Goal: Check status: Check status

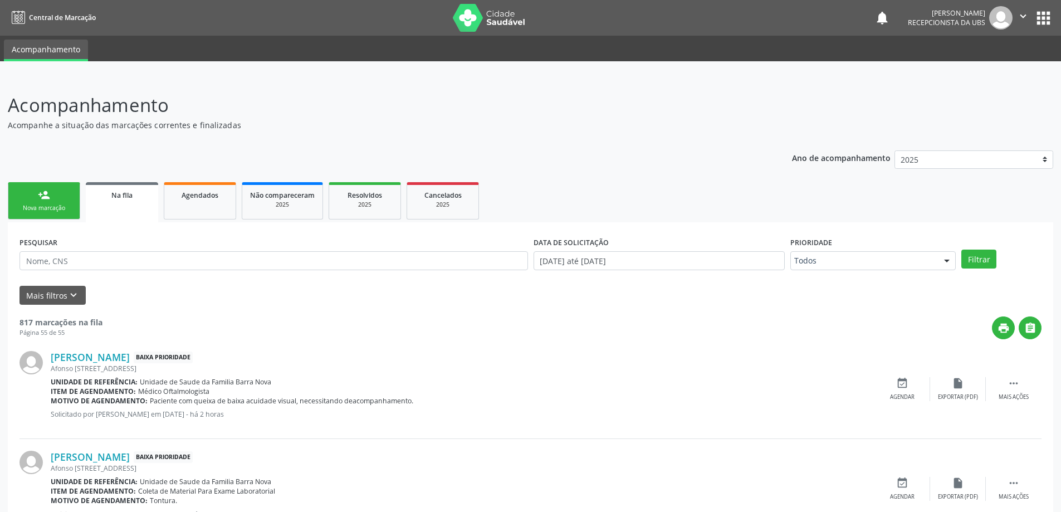
scroll to position [111, 0]
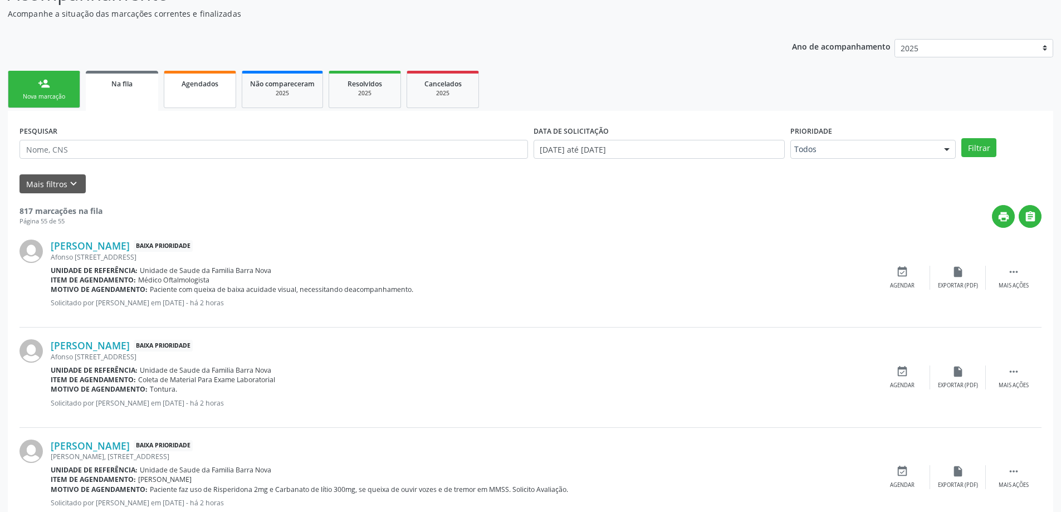
click at [197, 94] on link "Agendados" at bounding box center [200, 89] width 72 height 37
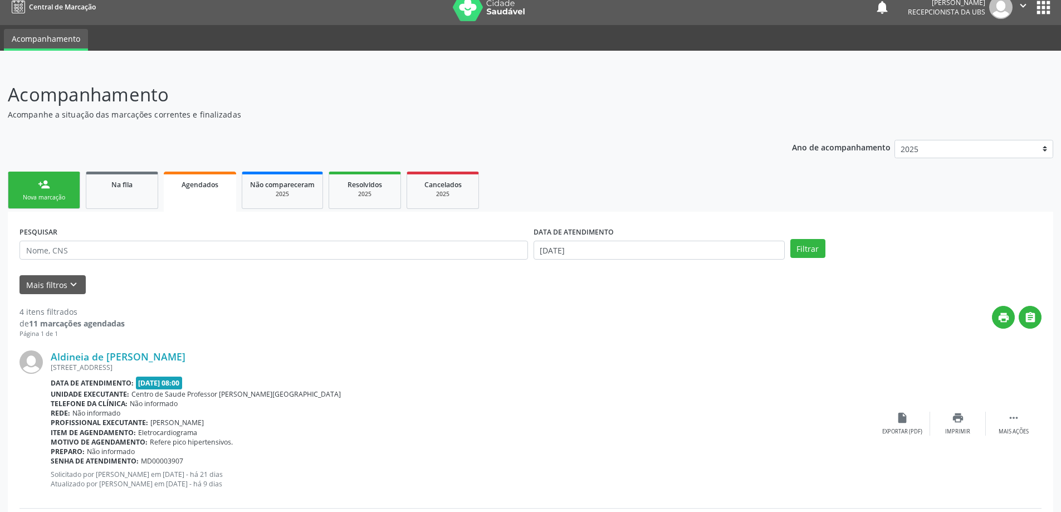
scroll to position [0, 0]
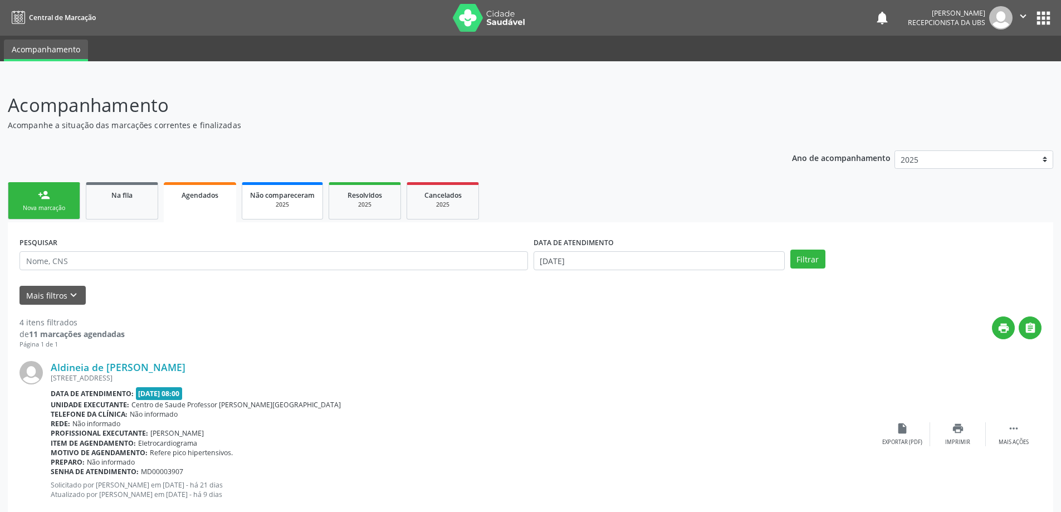
drag, startPoint x: 275, startPoint y: 207, endPoint x: 282, endPoint y: 207, distance: 7.2
click at [276, 207] on div "2025" at bounding box center [282, 204] width 65 height 8
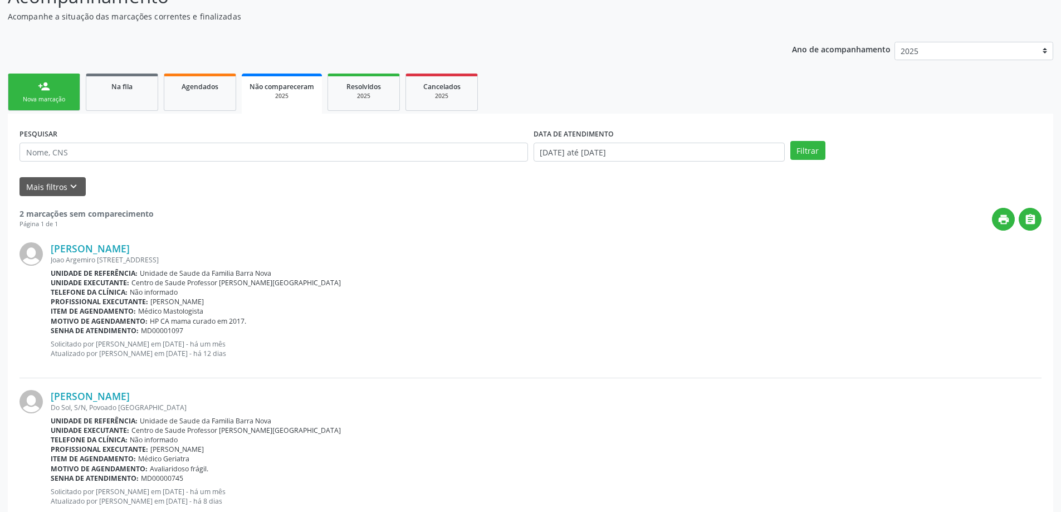
scroll to position [141, 0]
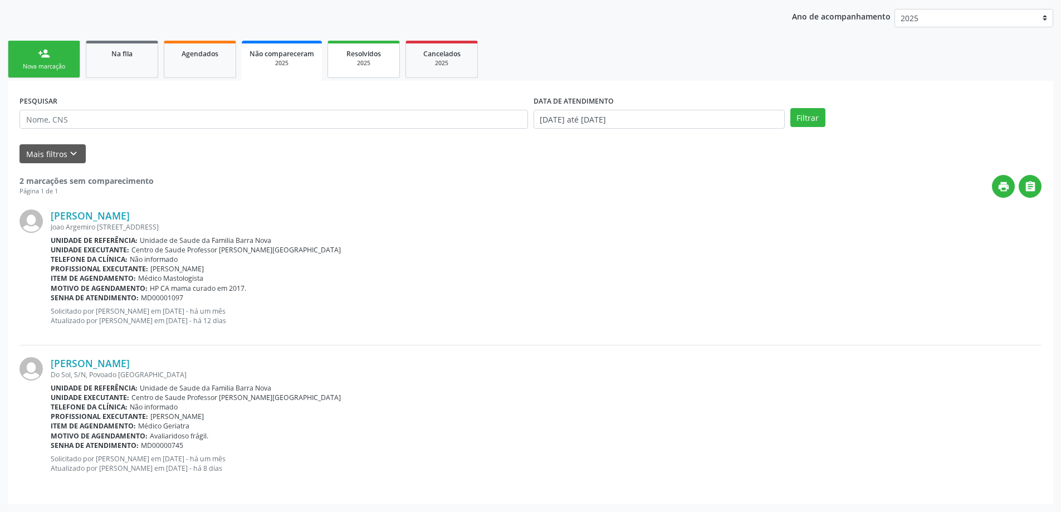
click at [352, 62] on div "2025" at bounding box center [364, 63] width 56 height 8
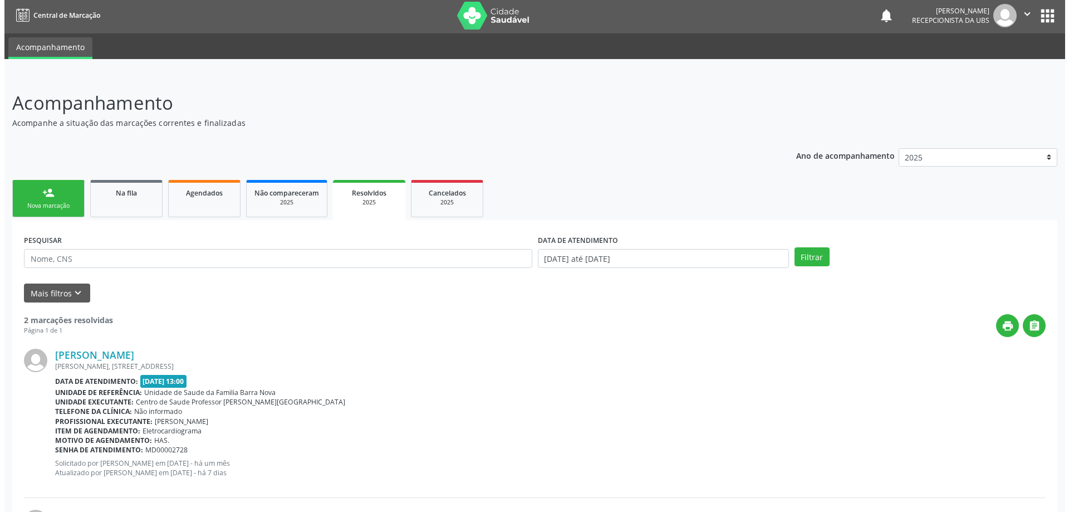
scroll to position [0, 0]
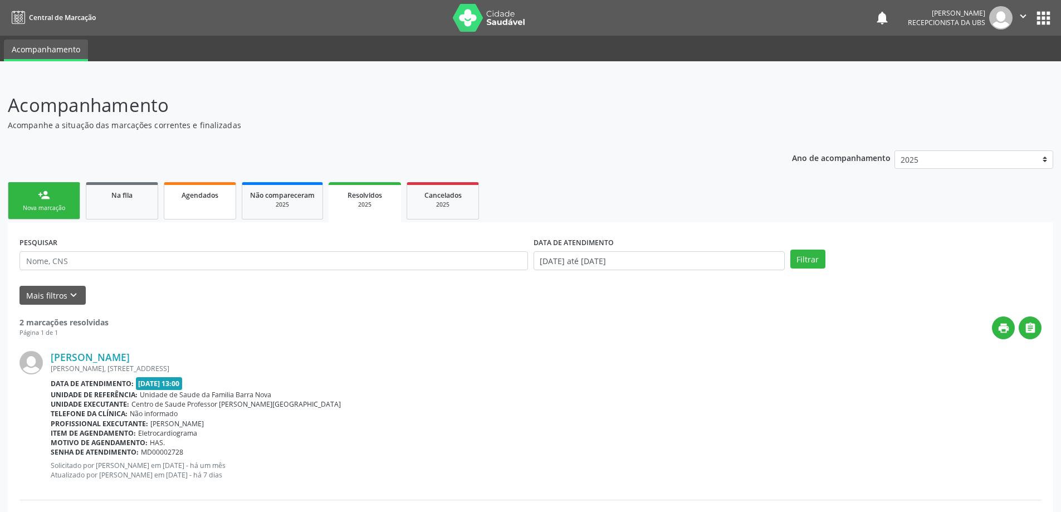
click at [191, 194] on span "Agendados" at bounding box center [200, 194] width 37 height 9
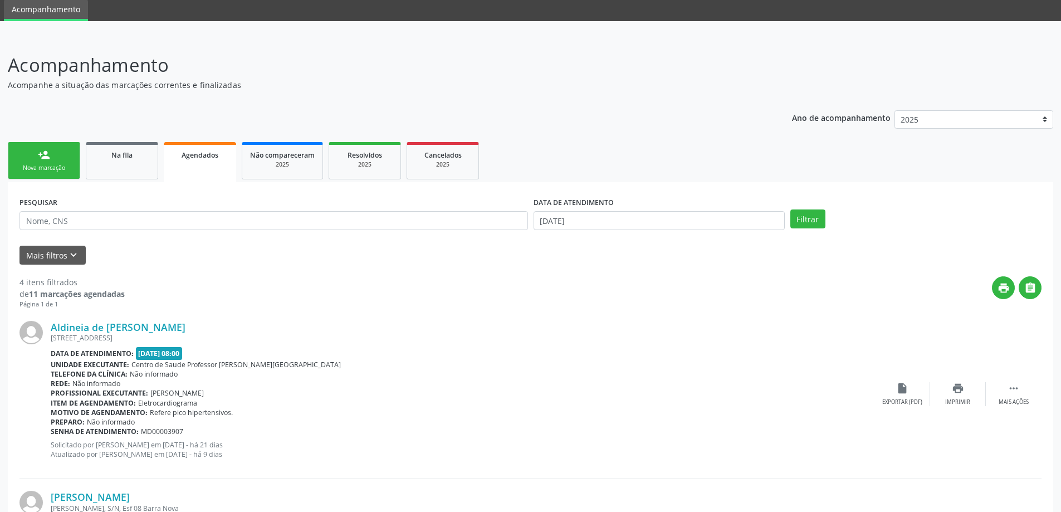
scroll to position [36, 0]
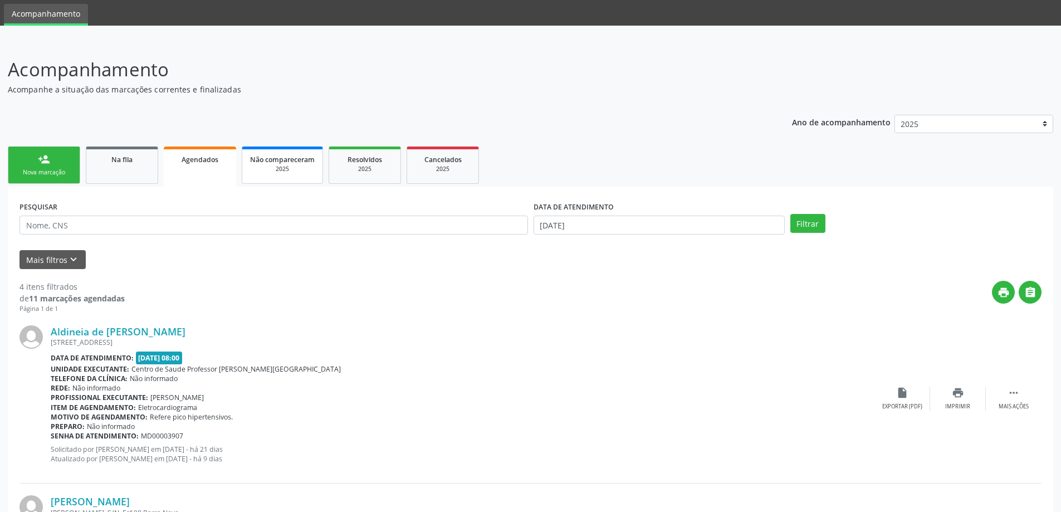
click at [293, 153] on link "Não compareceram 2025" at bounding box center [282, 164] width 81 height 37
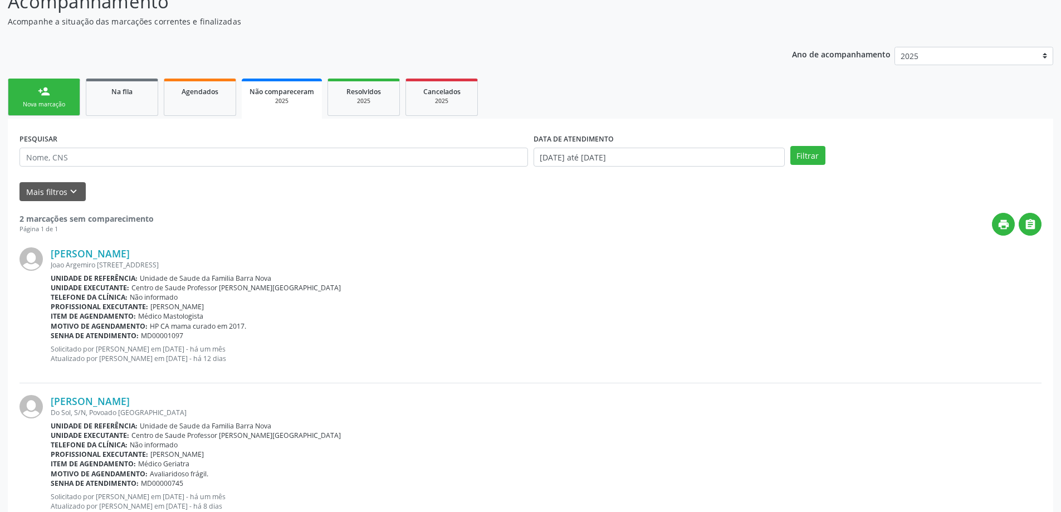
scroll to position [141, 0]
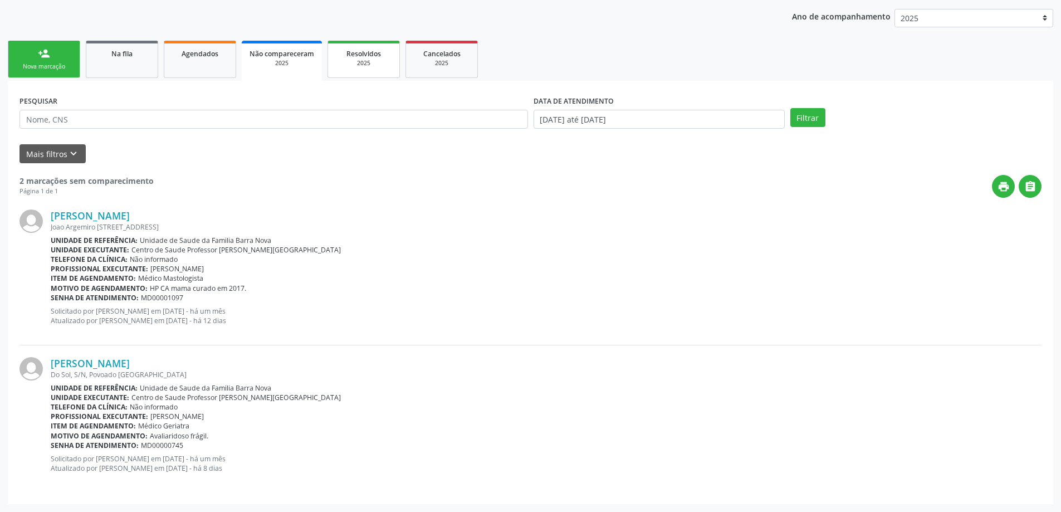
click at [375, 62] on div "2025" at bounding box center [364, 63] width 56 height 8
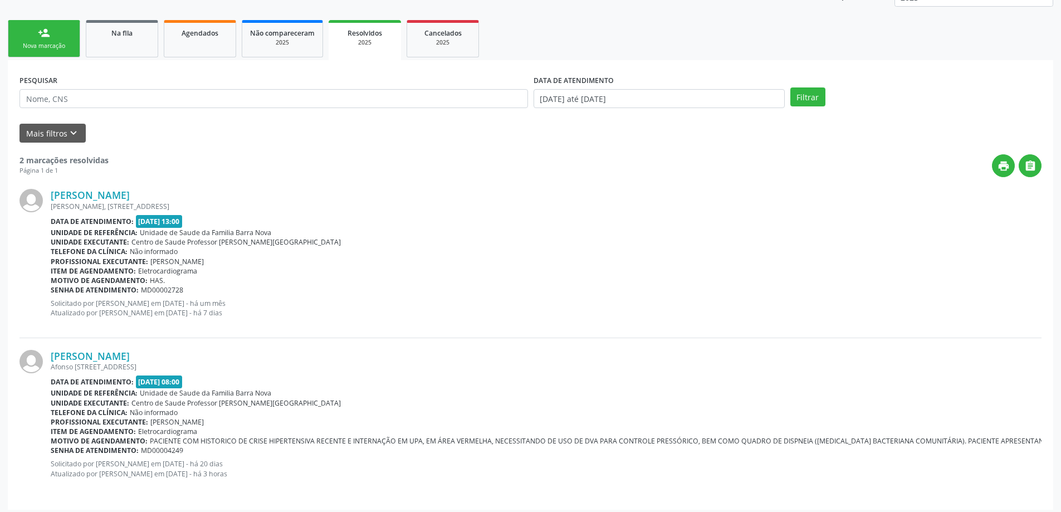
scroll to position [168, 0]
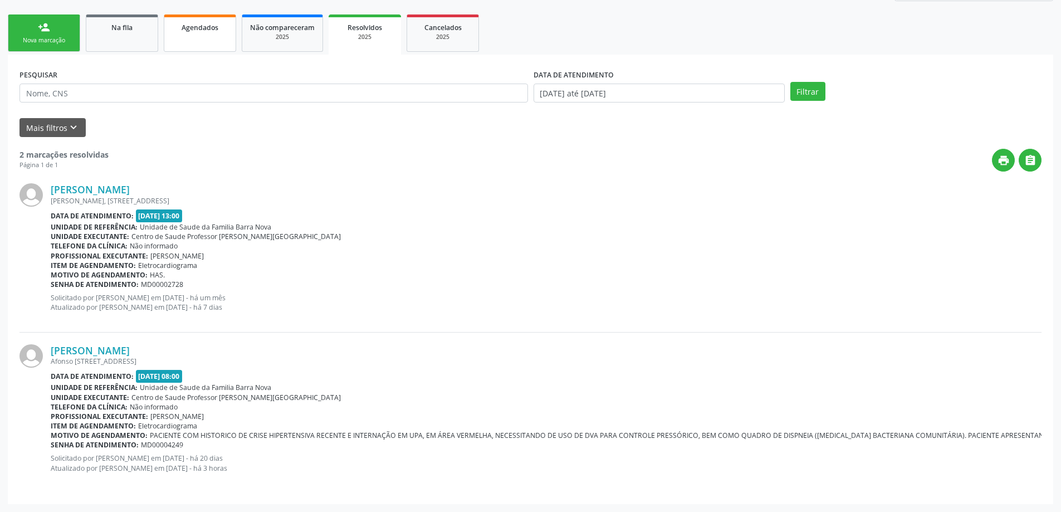
click at [189, 25] on span "Agendados" at bounding box center [200, 27] width 37 height 9
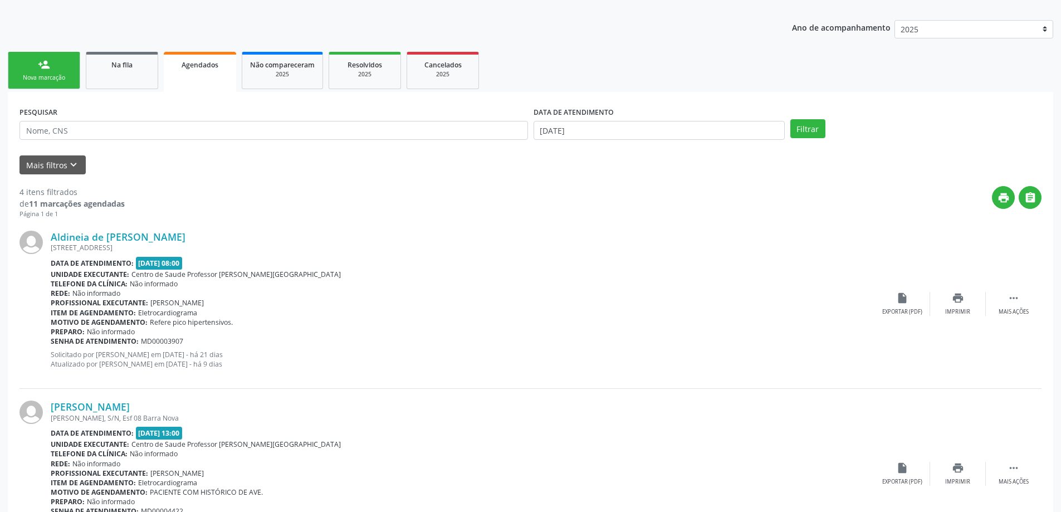
scroll to position [36, 0]
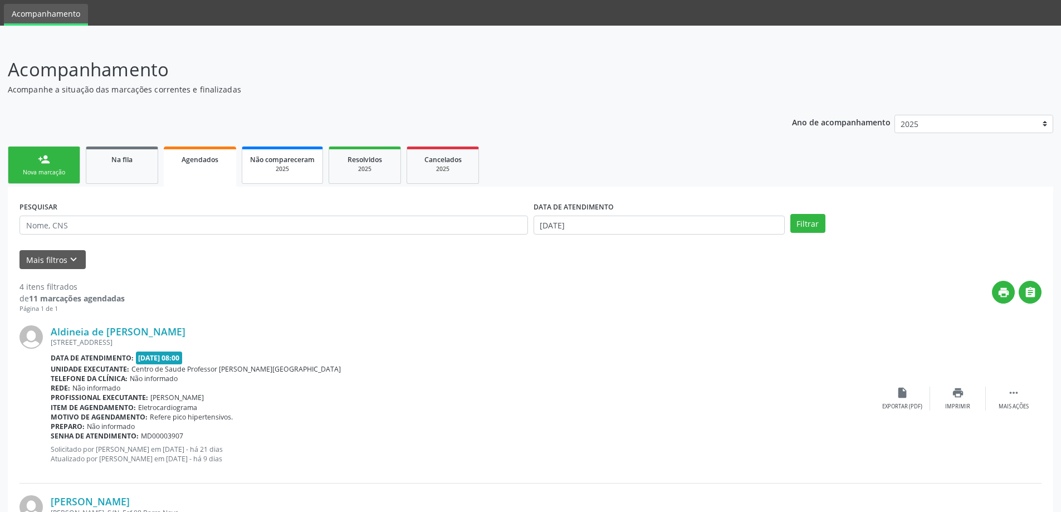
click at [283, 159] on span "Não compareceram" at bounding box center [282, 159] width 65 height 9
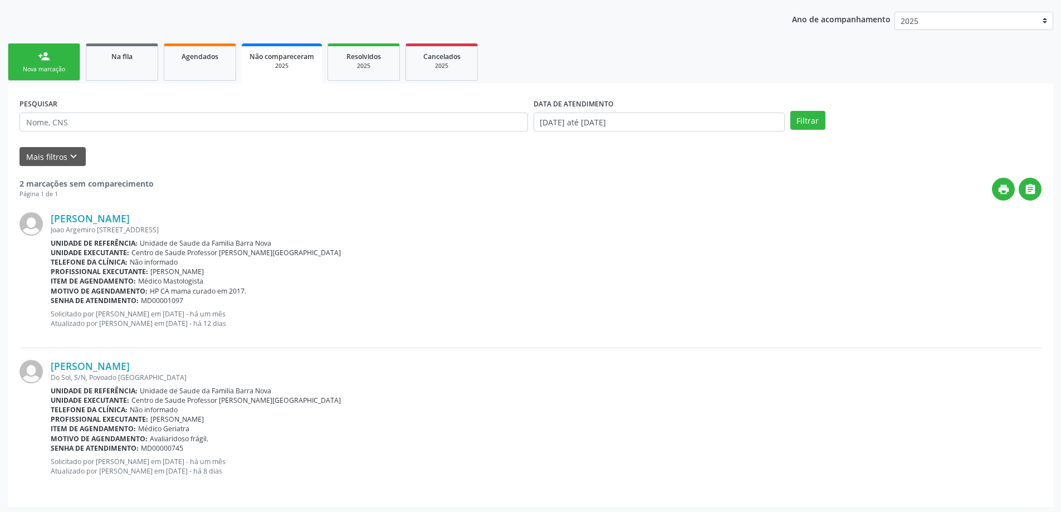
scroll to position [141, 0]
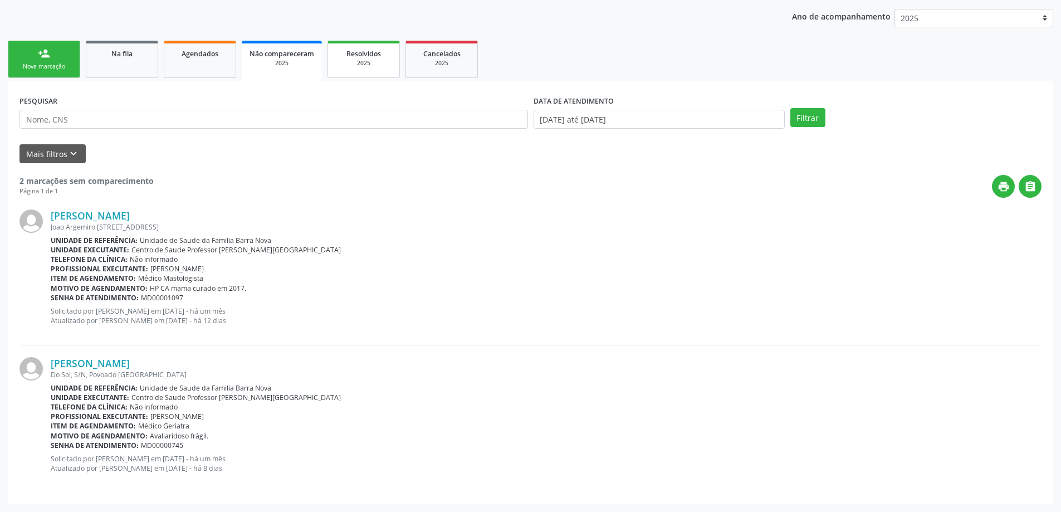
click at [360, 61] on div "2025" at bounding box center [364, 63] width 56 height 8
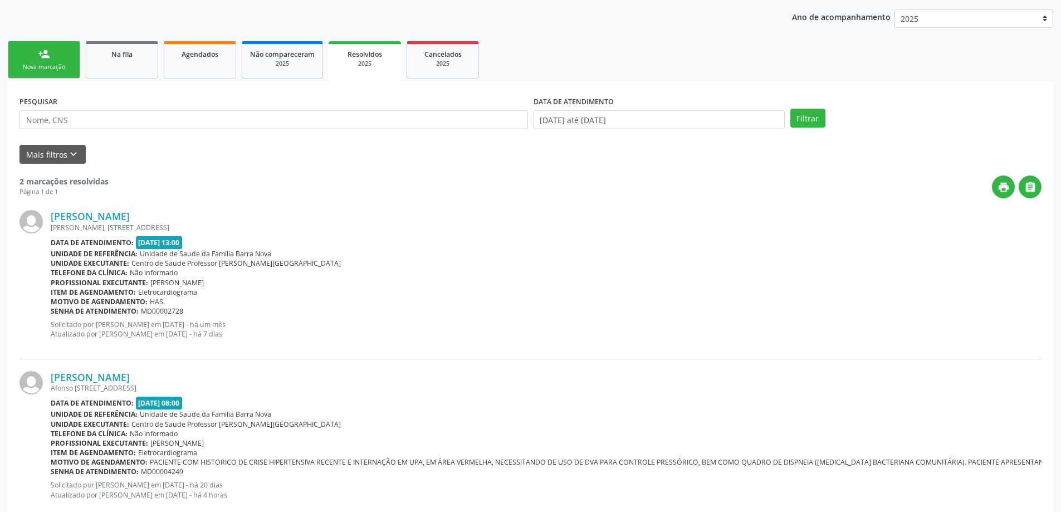
scroll to position [168, 0]
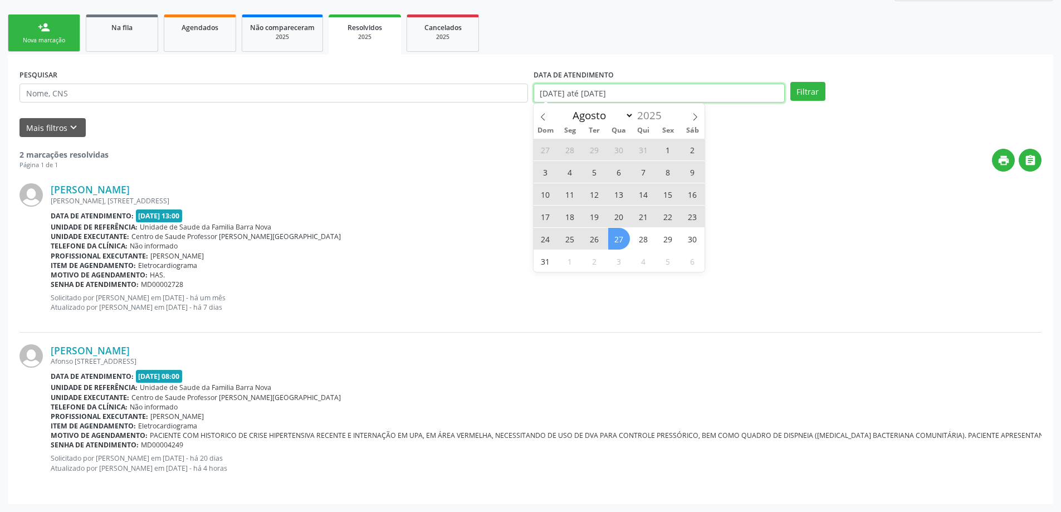
click at [708, 90] on input "[DATE] até [DATE]" at bounding box center [658, 93] width 251 height 19
click at [663, 146] on span "1" at bounding box center [668, 150] width 22 height 22
type input "[DATE]"
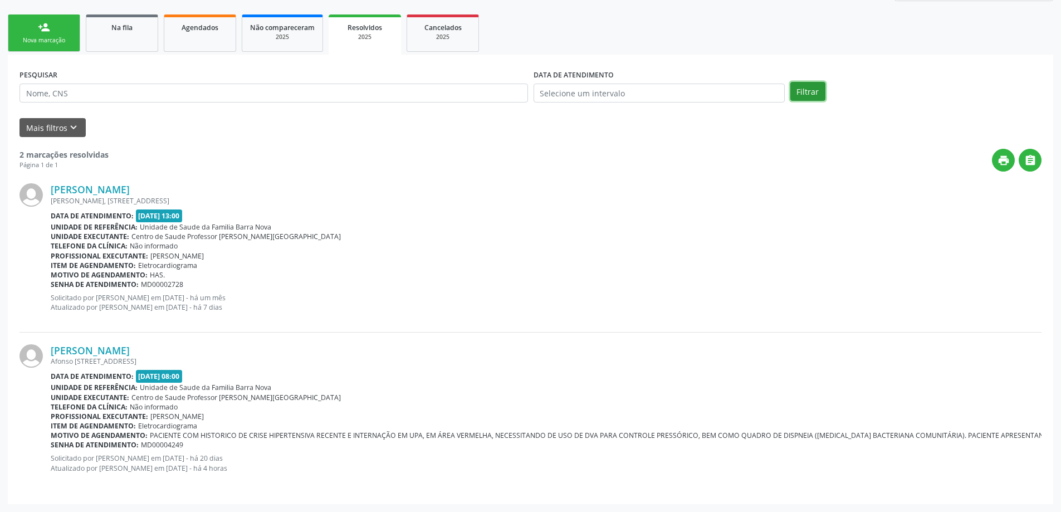
click at [805, 97] on button "Filtrar" at bounding box center [807, 91] width 35 height 19
click at [189, 34] on link "Agendados" at bounding box center [200, 32] width 72 height 37
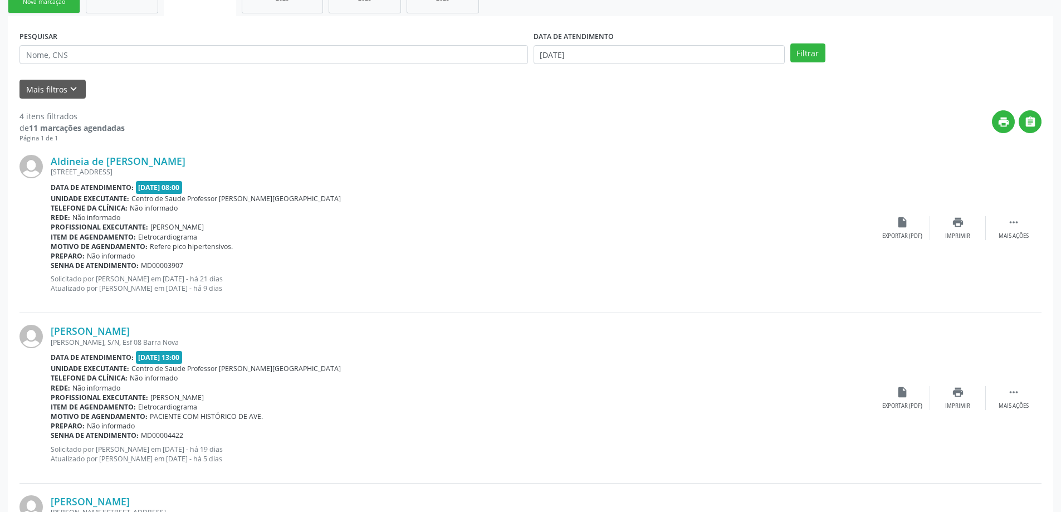
scroll to position [91, 0]
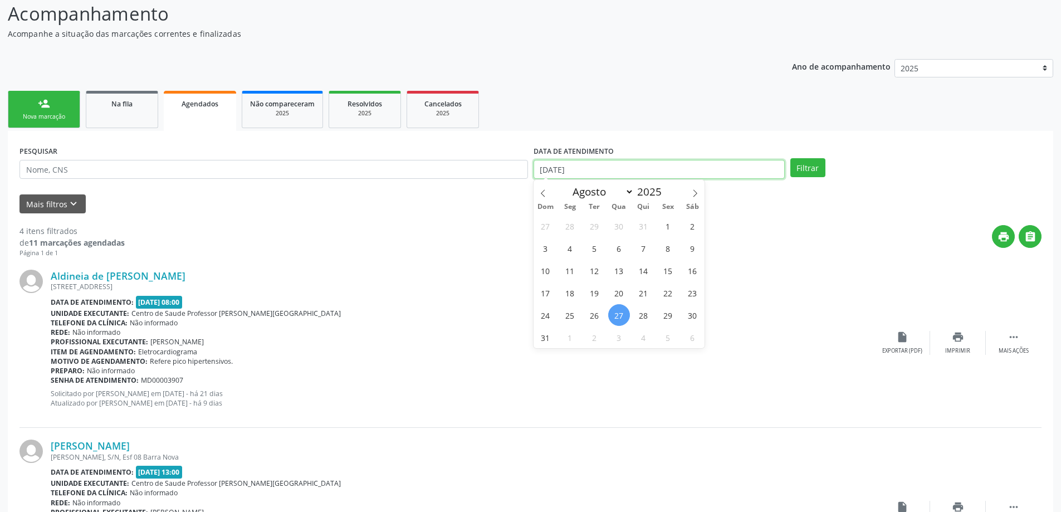
click at [719, 172] on input "[DATE]" at bounding box center [658, 169] width 251 height 19
click at [662, 230] on span "1" at bounding box center [668, 226] width 22 height 22
type input "[DATE]"
click at [805, 166] on button "Filtrar" at bounding box center [807, 167] width 35 height 19
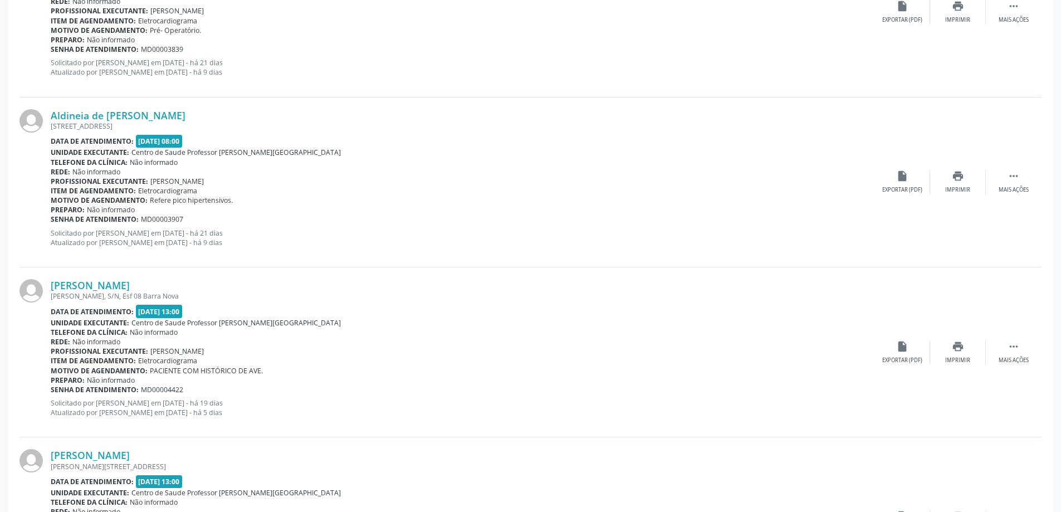
scroll to position [604, 0]
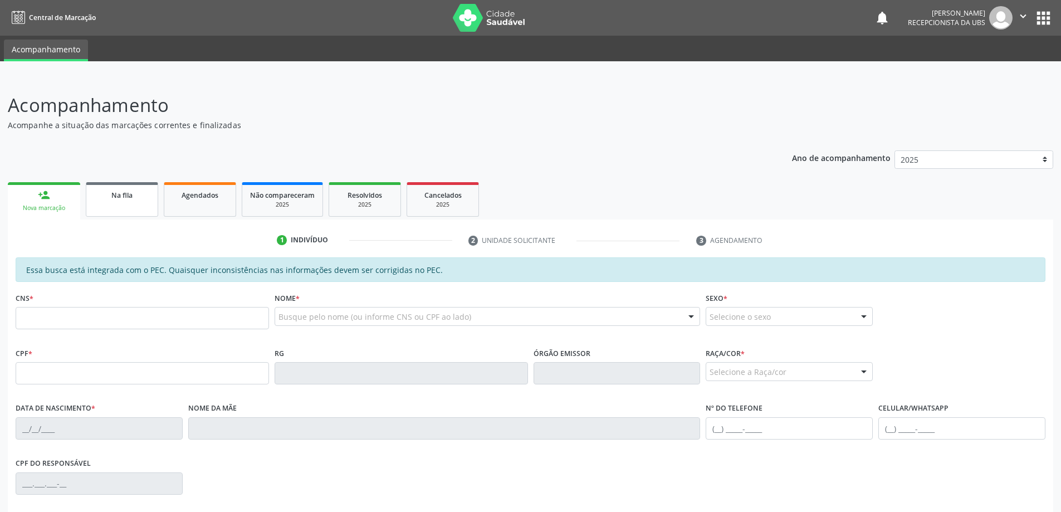
click at [140, 202] on link "Na fila" at bounding box center [122, 199] width 72 height 35
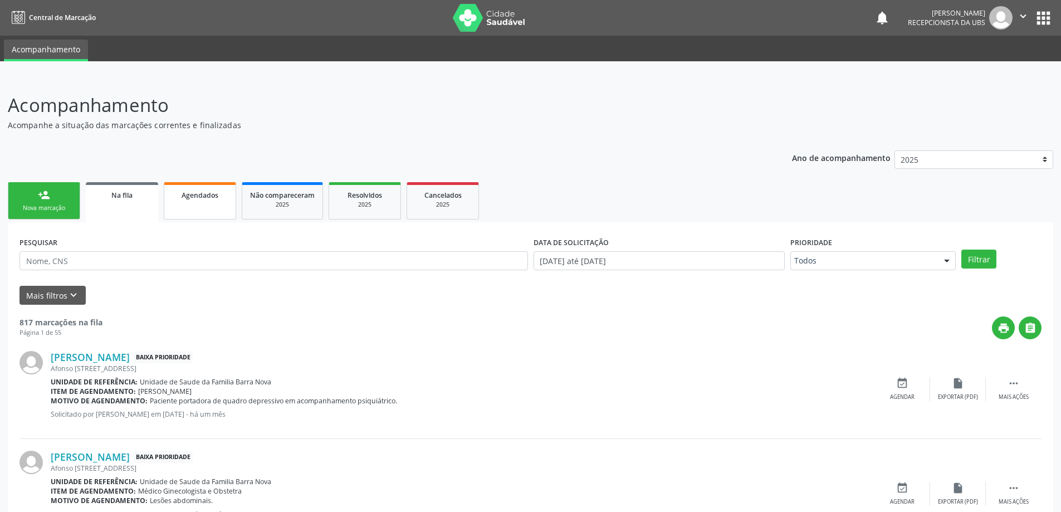
click at [195, 198] on span "Agendados" at bounding box center [200, 194] width 37 height 9
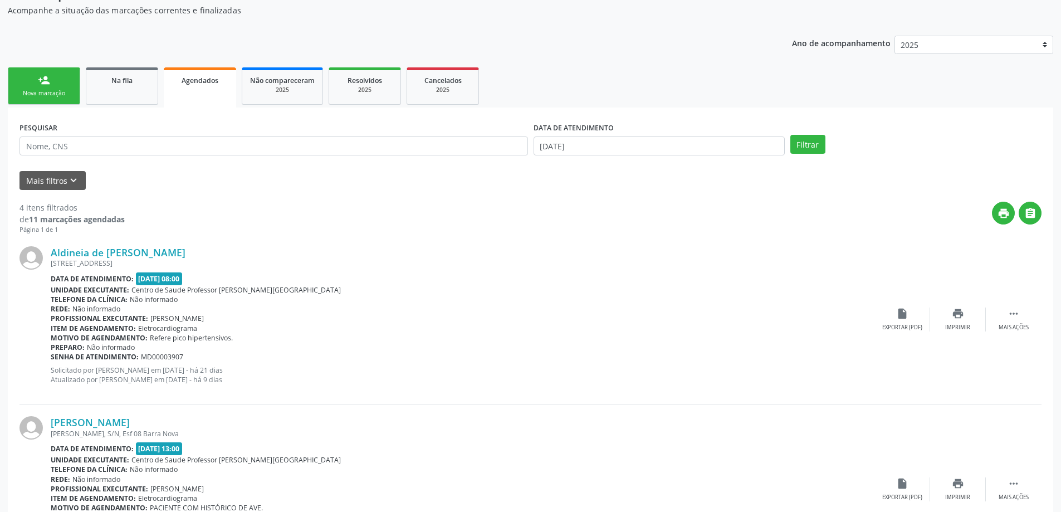
scroll to position [91, 0]
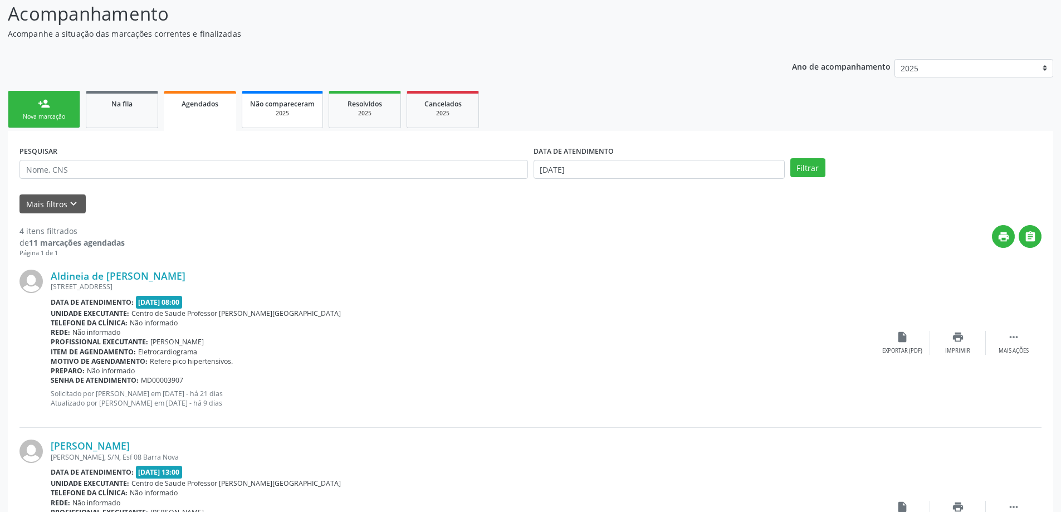
click at [277, 111] on div "2025" at bounding box center [282, 113] width 65 height 8
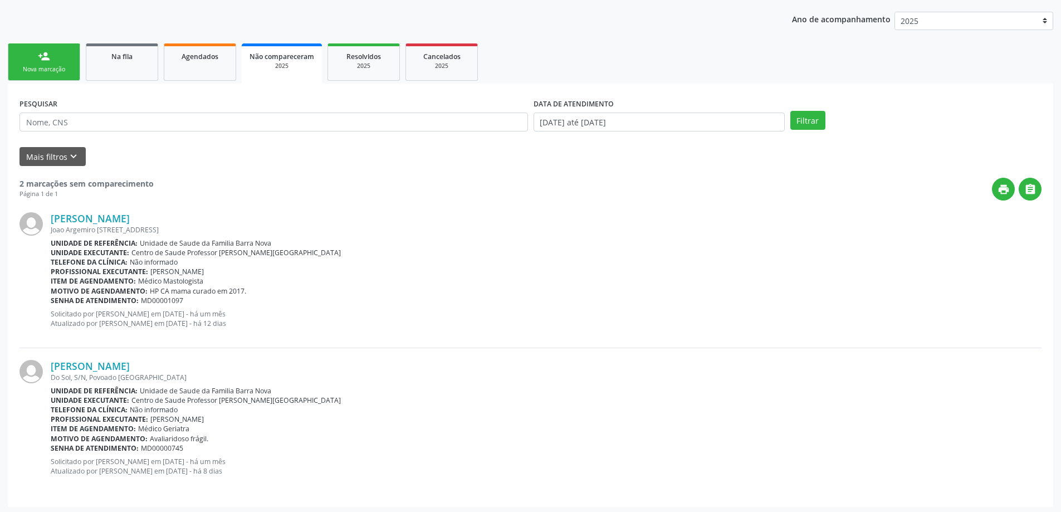
scroll to position [141, 0]
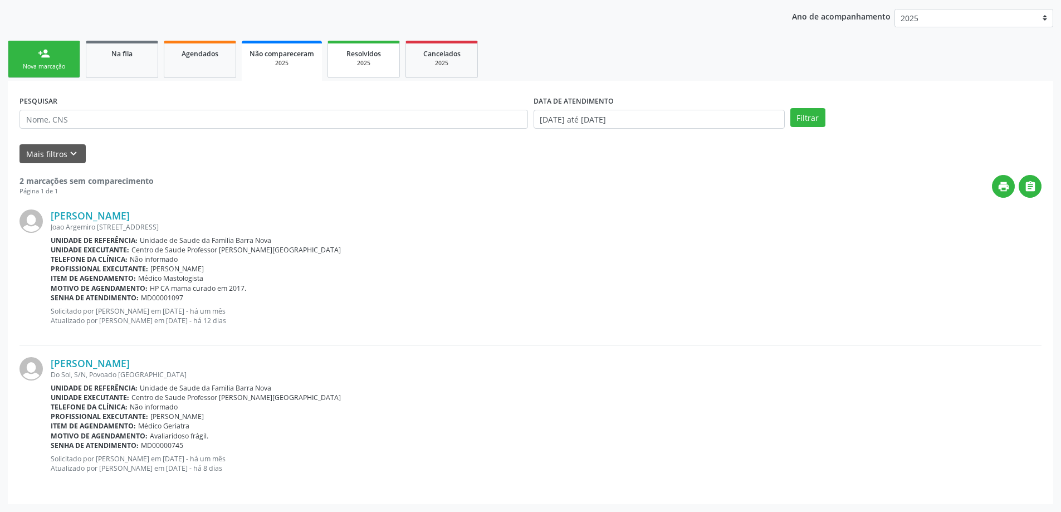
click at [380, 50] on span "Resolvidos" at bounding box center [363, 53] width 35 height 9
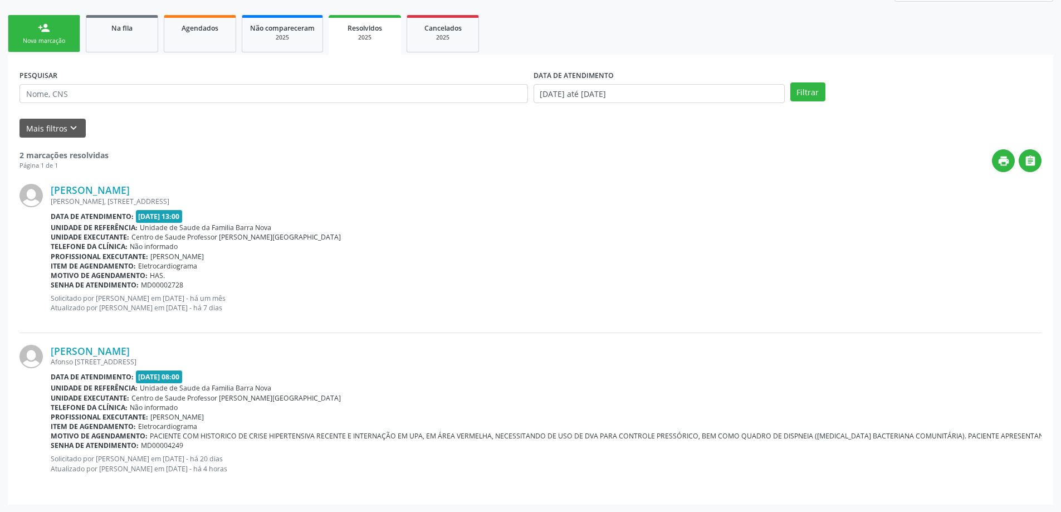
scroll to position [168, 0]
paste input "704806036398840"
type input "704806036398840"
click at [790, 82] on button "Filtrar" at bounding box center [807, 91] width 35 height 19
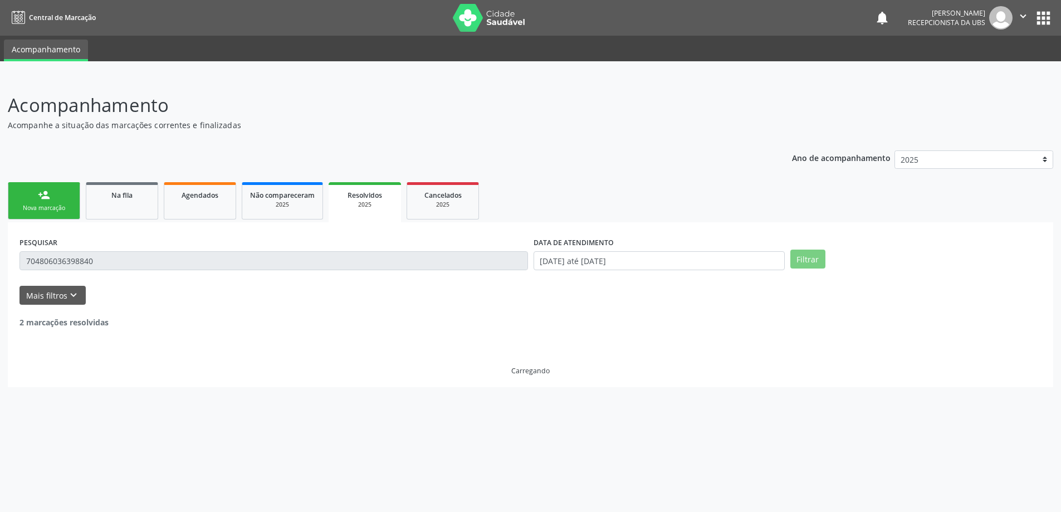
scroll to position [0, 0]
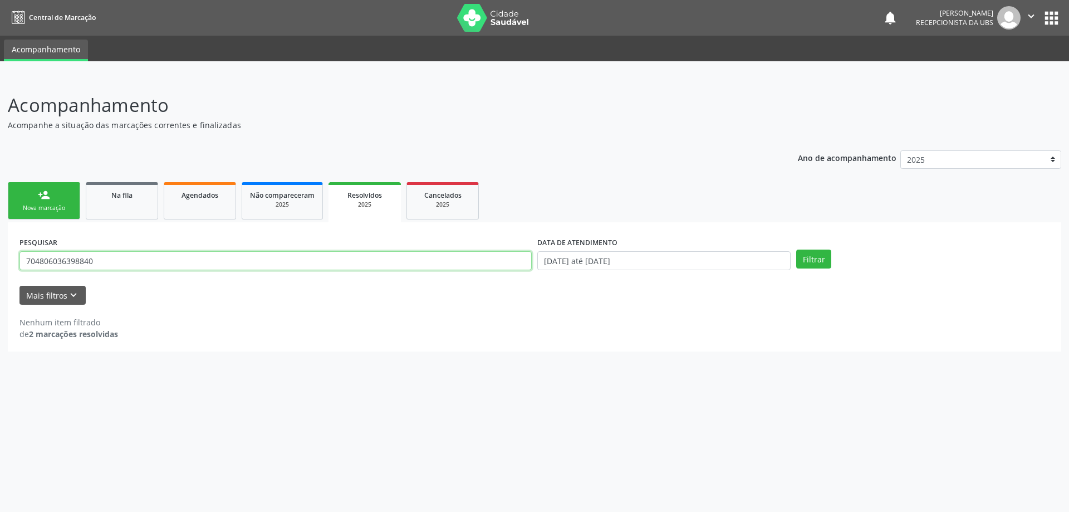
click at [121, 265] on input "704806036398840" at bounding box center [275, 260] width 512 height 19
click at [135, 205] on link "Na fila" at bounding box center [122, 200] width 72 height 37
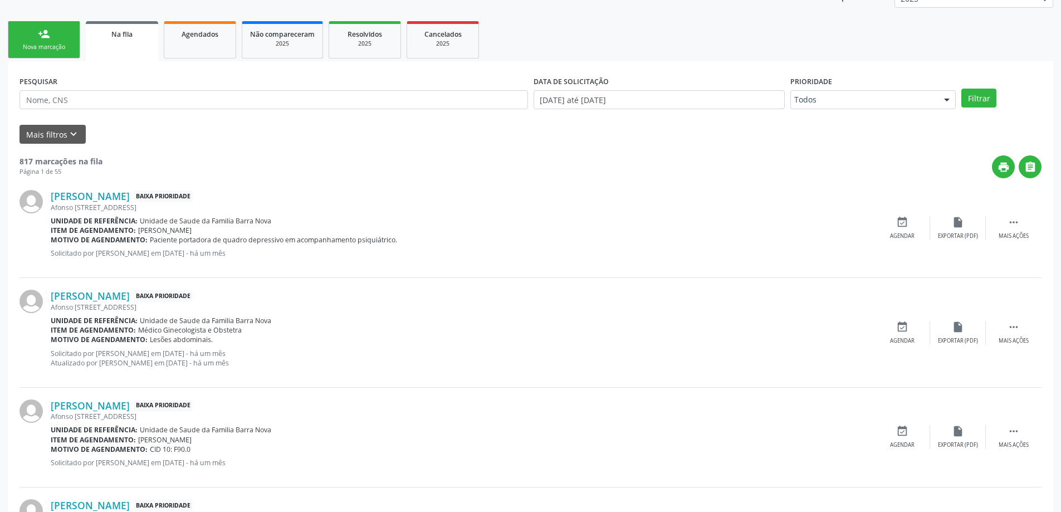
scroll to position [167, 0]
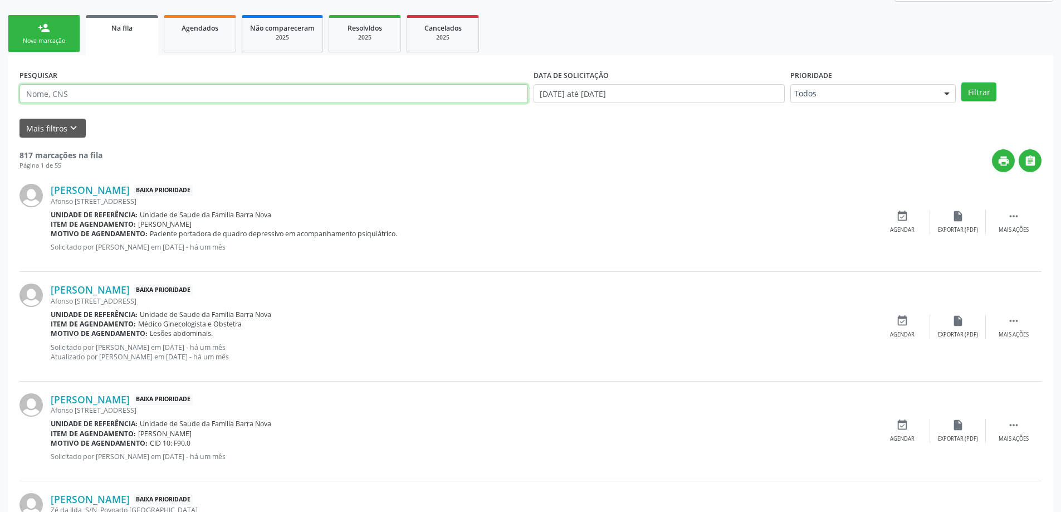
paste input "704806036398840"
click at [961, 82] on button "Filtrar" at bounding box center [978, 91] width 35 height 19
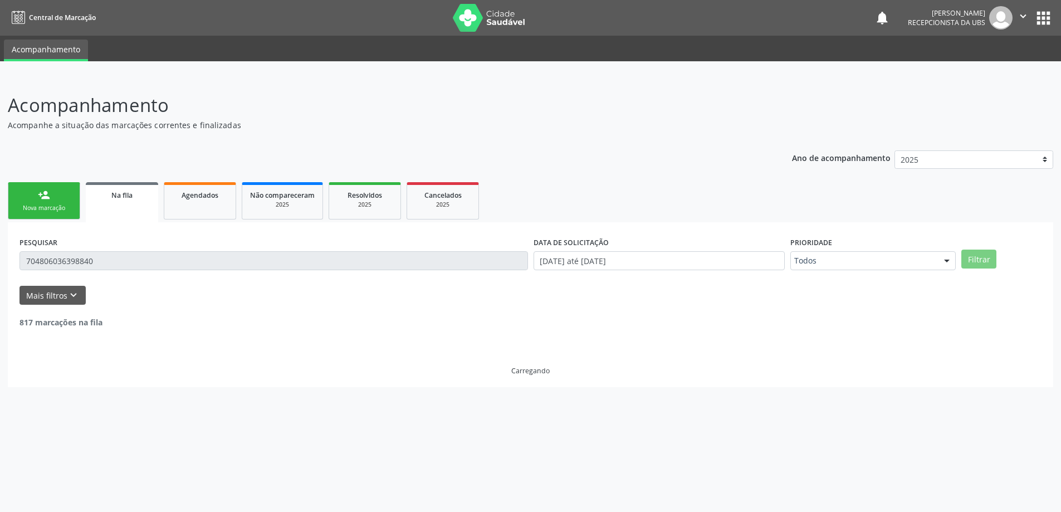
scroll to position [0, 0]
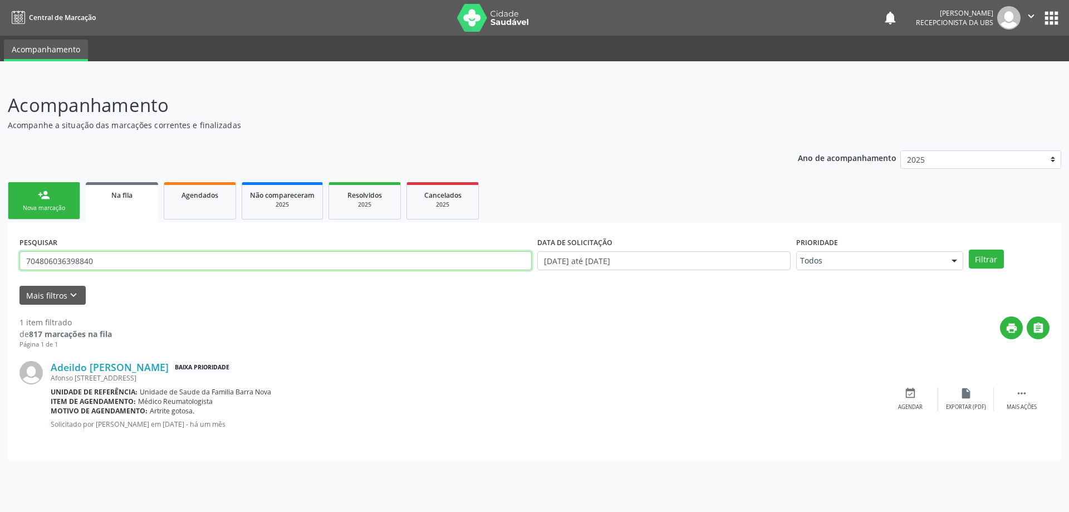
click at [344, 268] on input "704806036398840" at bounding box center [275, 260] width 512 height 19
type input "7"
paste input "704806036398840"
type input "704806036398840"
click at [969, 249] on button "Filtrar" at bounding box center [986, 258] width 35 height 19
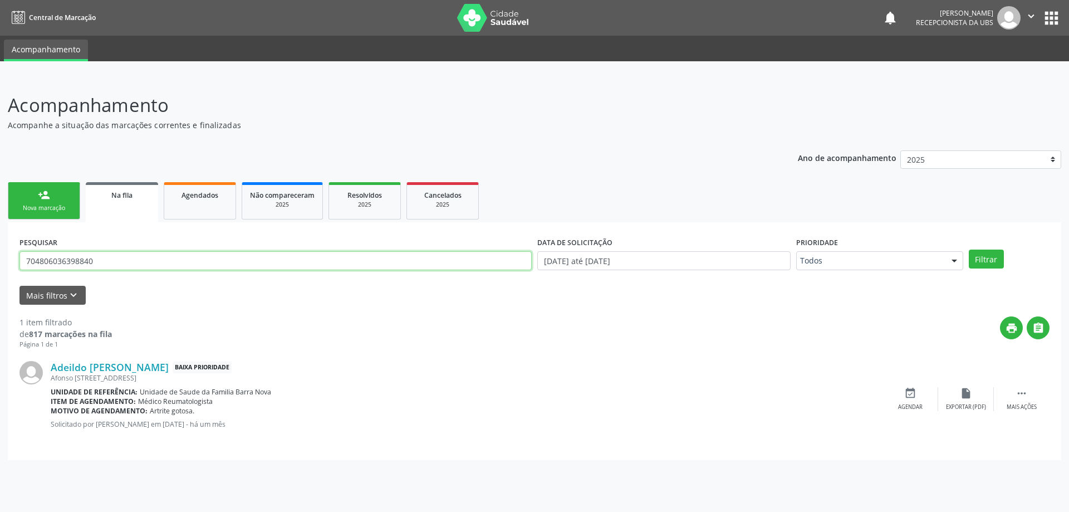
drag, startPoint x: 119, startPoint y: 256, endPoint x: 0, endPoint y: 246, distance: 119.0
click at [0, 246] on div "Acompanhamento Acompanhe a situação das marcações correntes e finalizadas Relat…" at bounding box center [534, 294] width 1069 height 435
click at [188, 198] on span "Agendados" at bounding box center [200, 194] width 37 height 9
